Goal: Transaction & Acquisition: Purchase product/service

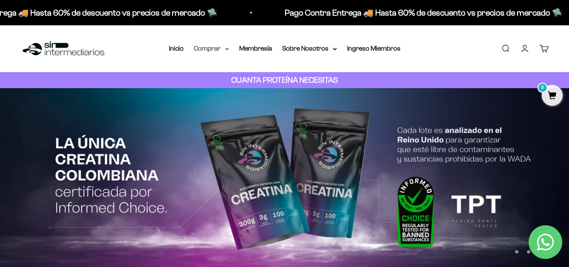
click at [223, 49] on summary "Comprar" at bounding box center [211, 48] width 35 height 11
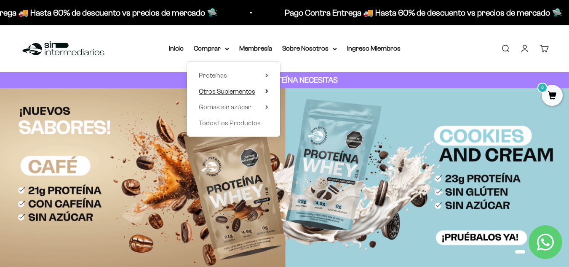
click at [262, 91] on summary "Otros Suplementos" at bounding box center [233, 91] width 69 height 11
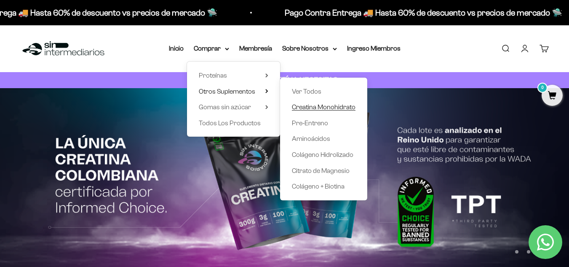
click at [315, 109] on span "Creatina Monohidrato" at bounding box center [324, 106] width 64 height 7
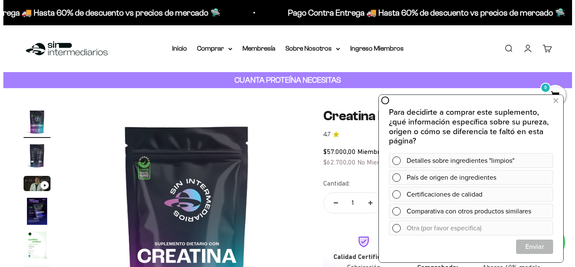
scroll to position [83, 0]
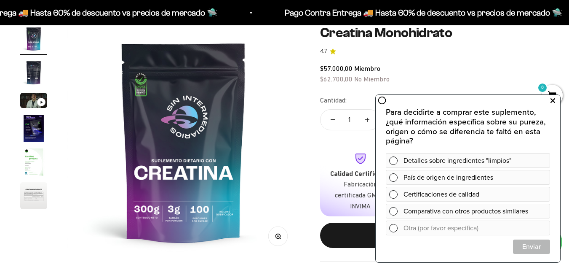
click at [552, 97] on icon at bounding box center [552, 100] width 5 height 11
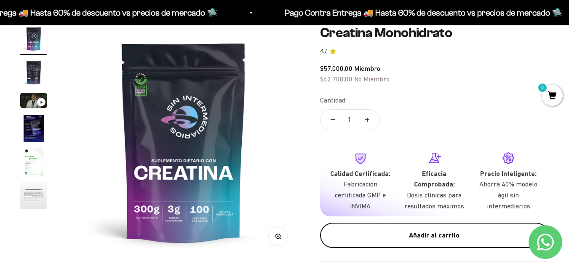
click at [454, 230] on div "Añadir al carrito" at bounding box center [434, 234] width 195 height 11
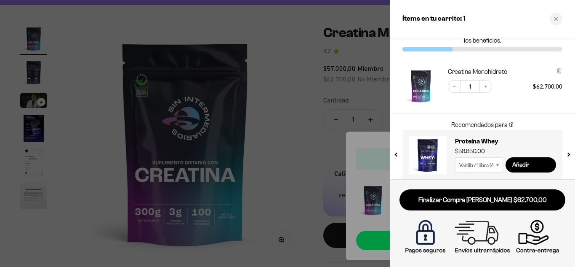
scroll to position [34, 0]
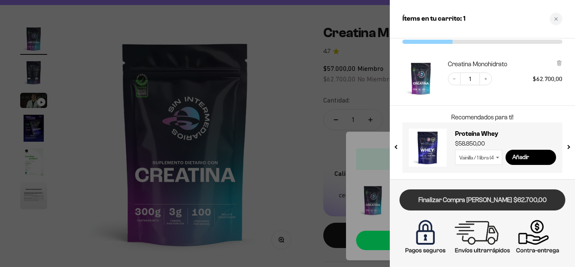
click at [470, 197] on link "Finalizar Compra [PERSON_NAME] $62.700,00" at bounding box center [483, 199] width 166 height 21
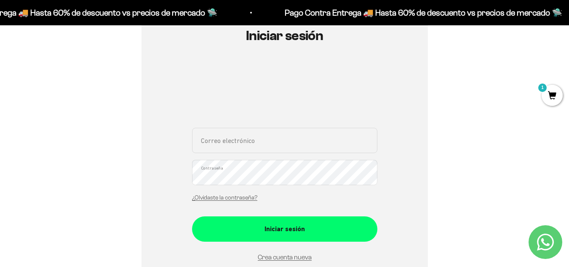
scroll to position [87, 0]
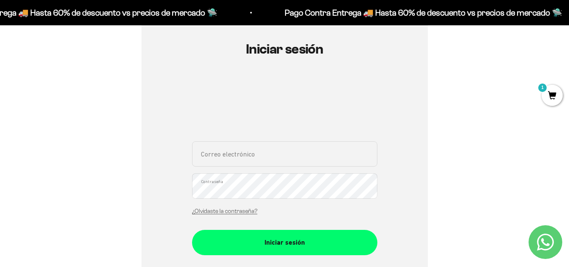
click at [287, 153] on input "Correo electrónico" at bounding box center [284, 153] width 185 height 25
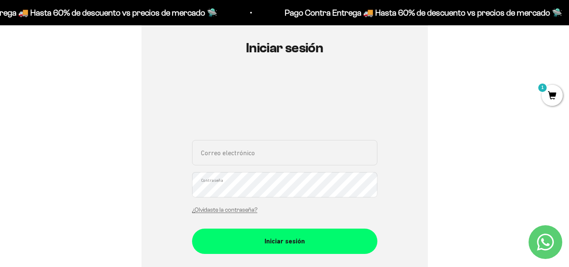
type input "r"
type input "a"
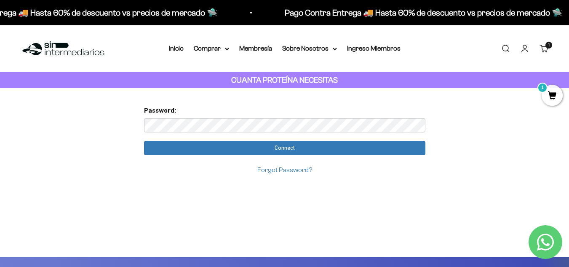
click at [557, 89] on span "1" at bounding box center [551, 95] width 21 height 21
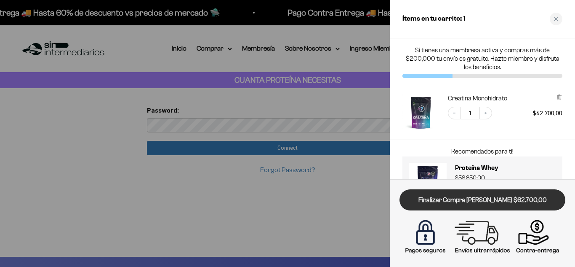
click at [474, 198] on link "Finalizar Compra [PERSON_NAME] $62.700,00" at bounding box center [483, 199] width 166 height 21
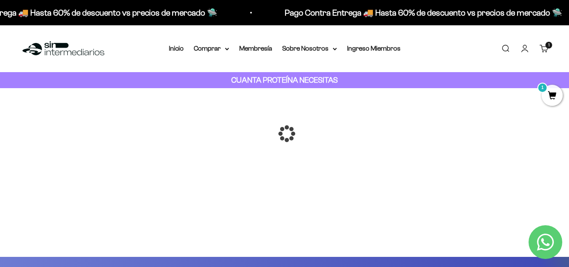
click at [285, 133] on div at bounding box center [285, 133] width 0 height 0
click at [225, 49] on icon at bounding box center [227, 49] width 4 height 3
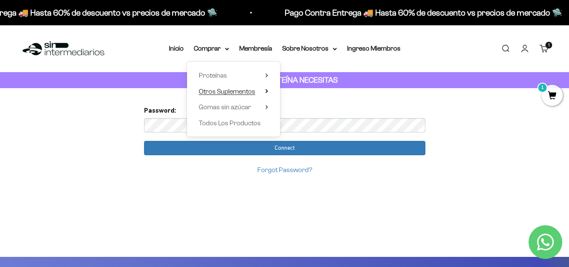
click at [267, 93] on icon at bounding box center [266, 91] width 3 height 4
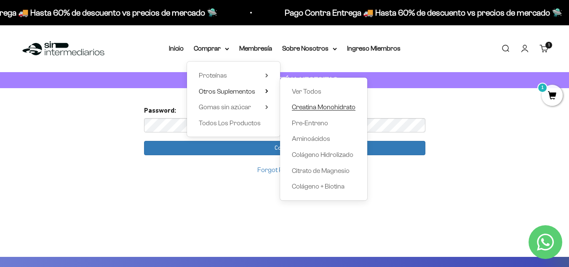
click at [323, 109] on span "Creatina Monohidrato" at bounding box center [324, 106] width 64 height 7
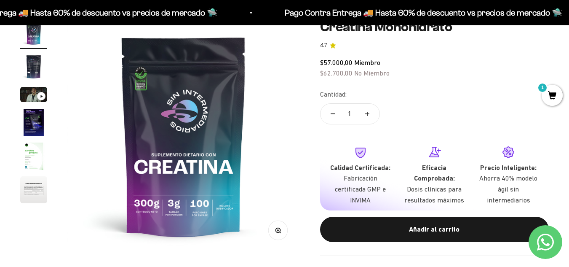
click at [28, 64] on img "Ir al artículo 2" at bounding box center [33, 66] width 27 height 27
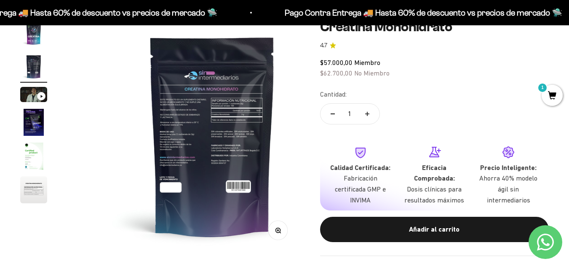
scroll to position [0, 237]
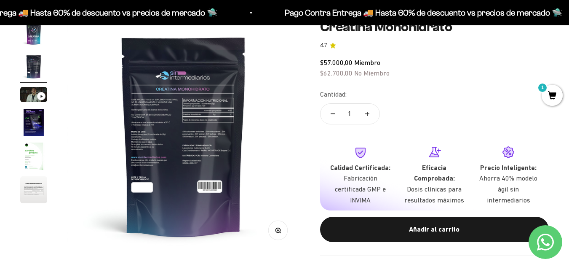
click at [202, 128] on img at bounding box center [183, 135] width 232 height 232
click at [35, 144] on img "Ir al artículo 5" at bounding box center [33, 155] width 27 height 27
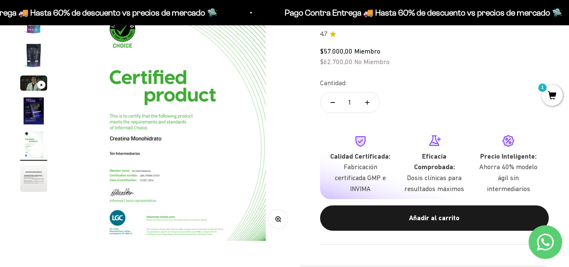
scroll to position [101, 0]
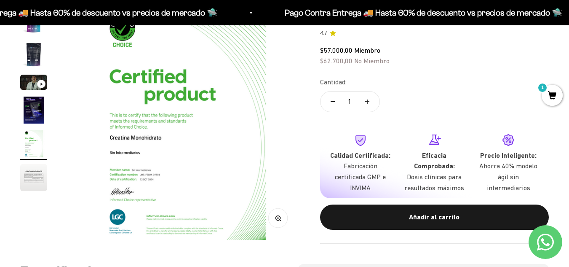
click at [27, 185] on img "Ir al artículo 6" at bounding box center [33, 177] width 27 height 27
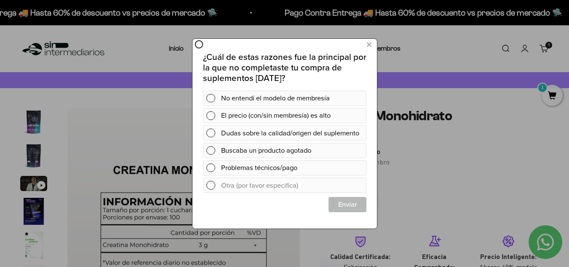
scroll to position [0, 0]
